Goal: Find specific page/section: Find specific page/section

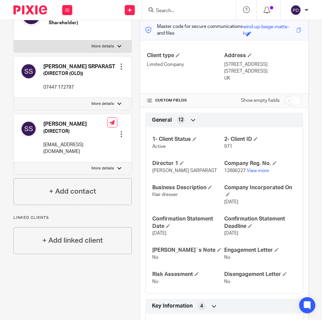
scroll to position [67, 0]
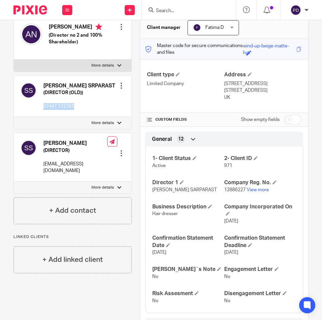
drag, startPoint x: 79, startPoint y: 111, endPoint x: 44, endPoint y: 110, distance: 34.6
click at [44, 110] on p "07447 172797" at bounding box center [79, 106] width 72 height 7
copy p "07447 172797"
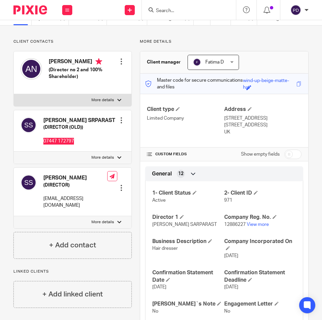
scroll to position [0, 0]
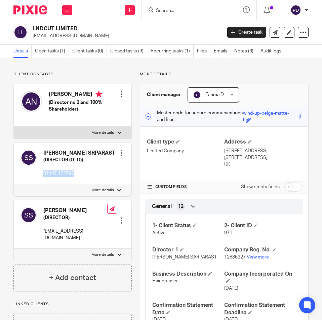
click at [119, 132] on div at bounding box center [119, 133] width 4 height 4
click at [14, 127] on input "More details" at bounding box center [13, 126] width 0 height 0
checkbox input "true"
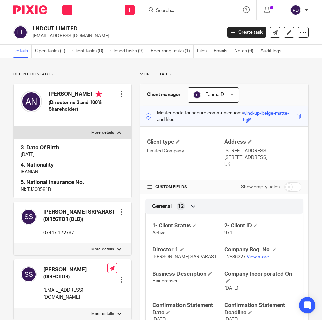
click at [41, 189] on p "NI: TJ300581B" at bounding box center [73, 189] width 104 height 7
copy p "TJ300581B"
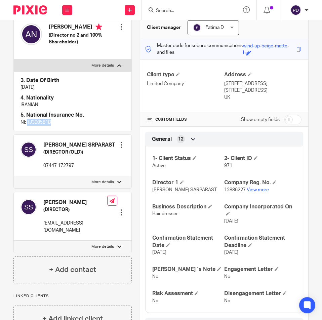
click at [114, 253] on label "More details" at bounding box center [73, 247] width 118 height 12
click at [14, 241] on input "More details" at bounding box center [13, 240] width 0 height 0
checkbox input "true"
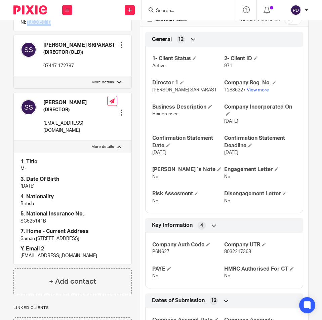
scroll to position [168, 0]
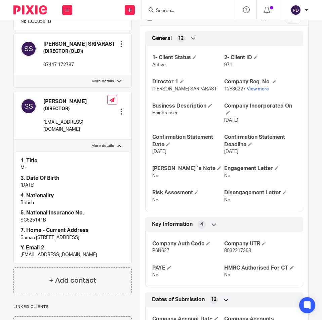
click at [27, 224] on p "SC525141B" at bounding box center [73, 220] width 104 height 7
copy p "SC525141B"
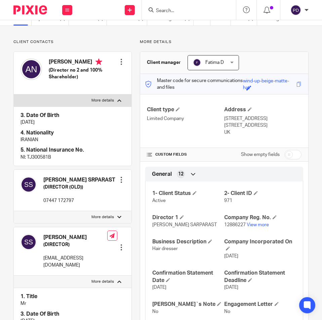
scroll to position [0, 0]
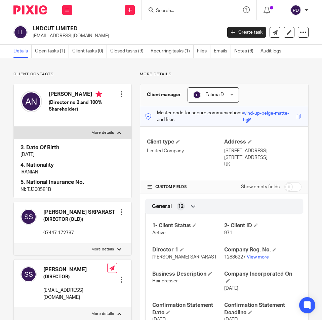
click at [111, 29] on h2 "LNDCUT LIMITED" at bounding box center [107, 28] width 148 height 7
drag, startPoint x: 80, startPoint y: 29, endPoint x: 31, endPoint y: 27, distance: 49.2
click at [31, 27] on div "LNDCUT LIMITED [EMAIL_ADDRESS][DOMAIN_NAME]" at bounding box center [115, 32] width 204 height 14
copy h2 "LNDCUT LIMITED"
click at [63, 36] on p "[EMAIL_ADDRESS][DOMAIN_NAME]" at bounding box center [125, 36] width 185 height 7
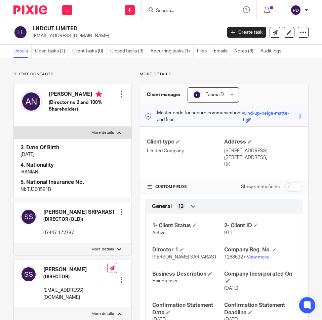
click at [63, 36] on p "[EMAIL_ADDRESS][DOMAIN_NAME]" at bounding box center [125, 36] width 185 height 7
copy main "[EMAIL_ADDRESS][DOMAIN_NAME] Create task Update from Companies House Export dat…"
drag, startPoint x: 79, startPoint y: 28, endPoint x: 34, endPoint y: 31, distance: 45.2
click at [34, 31] on h2 "LNDCUT LIMITED" at bounding box center [107, 28] width 148 height 7
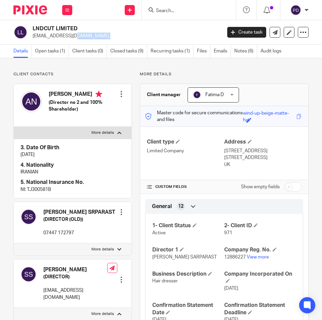
copy h2 "LNDCUT LIMITED"
click at [179, 12] on input "Search" at bounding box center [185, 11] width 61 height 6
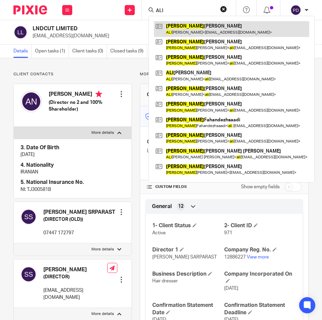
type input "ALI"
click at [181, 30] on link at bounding box center [231, 28] width 155 height 15
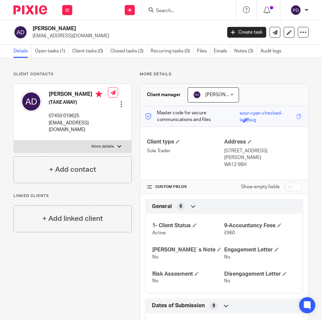
click at [118, 147] on div at bounding box center [119, 147] width 4 height 4
click at [14, 141] on input "More details" at bounding box center [13, 140] width 0 height 0
checkbox input "true"
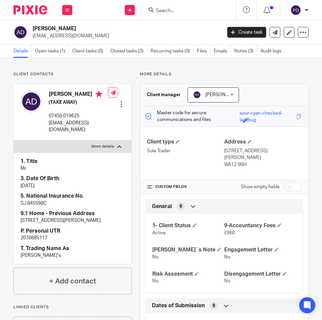
click at [38, 241] on p "2070685117" at bounding box center [73, 238] width 104 height 7
copy p "2070685117"
click at [174, 15] on div at bounding box center [189, 10] width 94 height 20
click at [176, 11] on input "Search" at bounding box center [185, 11] width 61 height 6
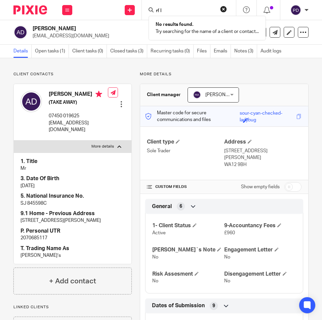
click button "submit" at bounding box center [0, 0] width 0 height 0
click at [189, 1] on div "rf l No results found. Try searching for the name of a client or contact..." at bounding box center [189, 10] width 94 height 20
click at [181, 9] on input "rf l" at bounding box center [185, 11] width 61 height 6
type input "r"
type input "rf land"
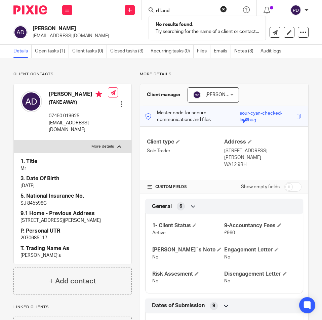
click button "submit" at bounding box center [0, 0] width 0 height 0
click at [223, 8] on button "reset" at bounding box center [223, 9] width 7 height 7
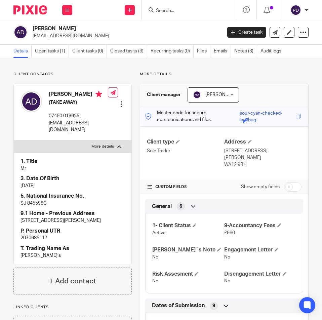
click at [166, 11] on input "Search" at bounding box center [185, 11] width 61 height 6
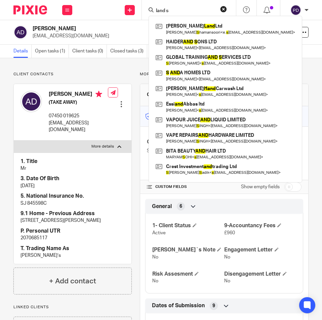
type input "land s"
click at [221, 6] on button "reset" at bounding box center [223, 9] width 7 height 7
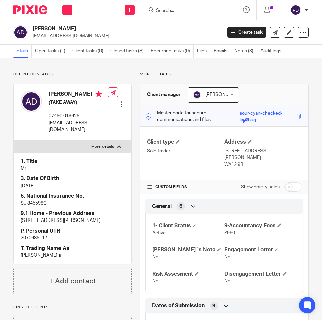
click at [166, 15] on div at bounding box center [189, 10] width 94 height 20
click at [168, 10] on input "Search" at bounding box center [185, 11] width 61 height 6
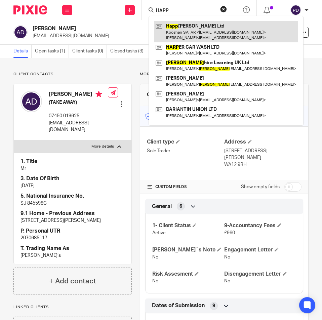
type input "HAPP"
click at [170, 27] on link at bounding box center [226, 31] width 144 height 21
